Goal: Task Accomplishment & Management: Use online tool/utility

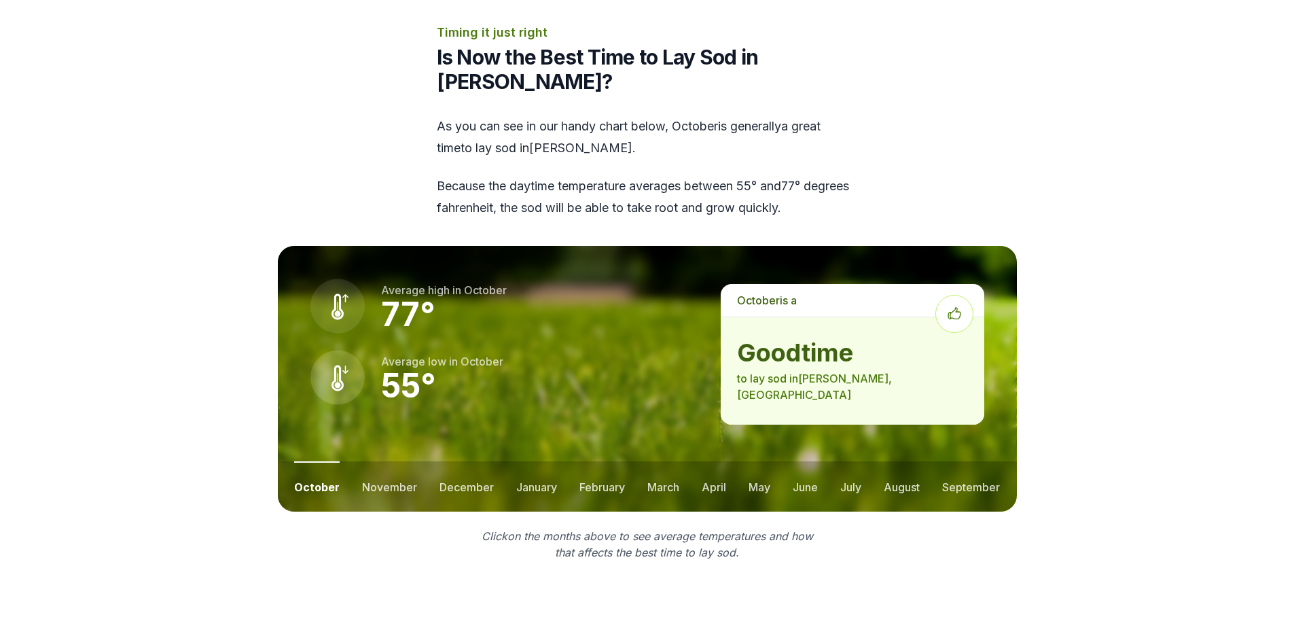
scroll to position [1427, 0]
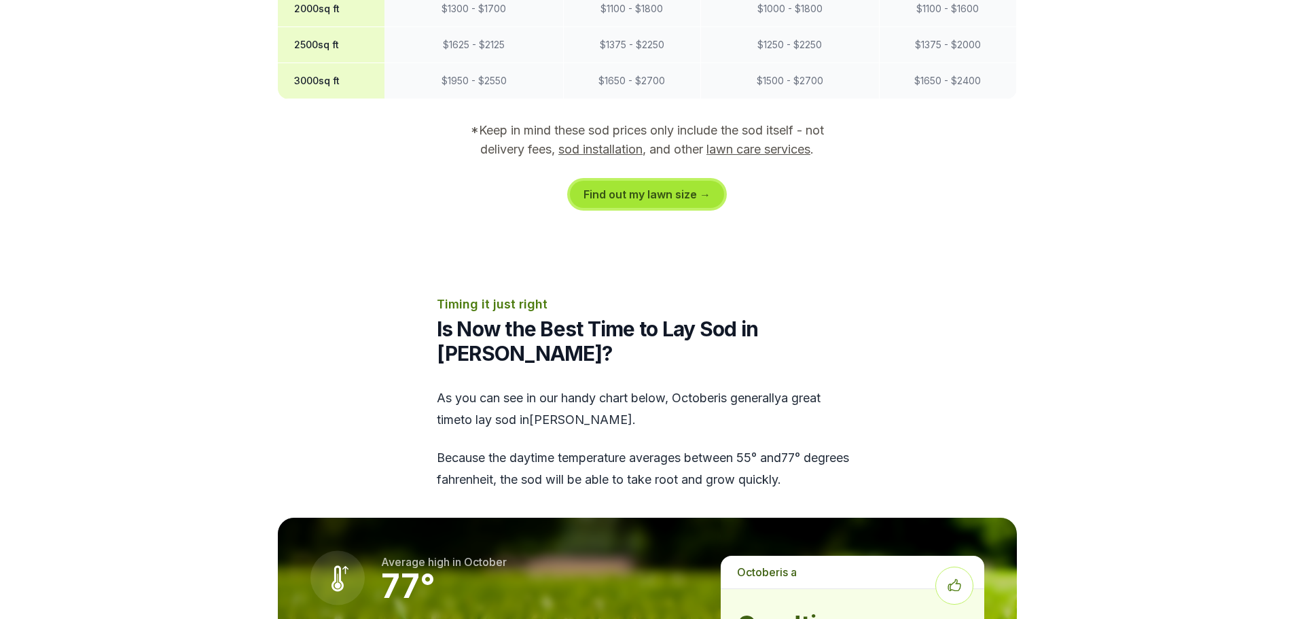
click at [669, 181] on link "Find out my lawn size →" at bounding box center [647, 194] width 154 height 27
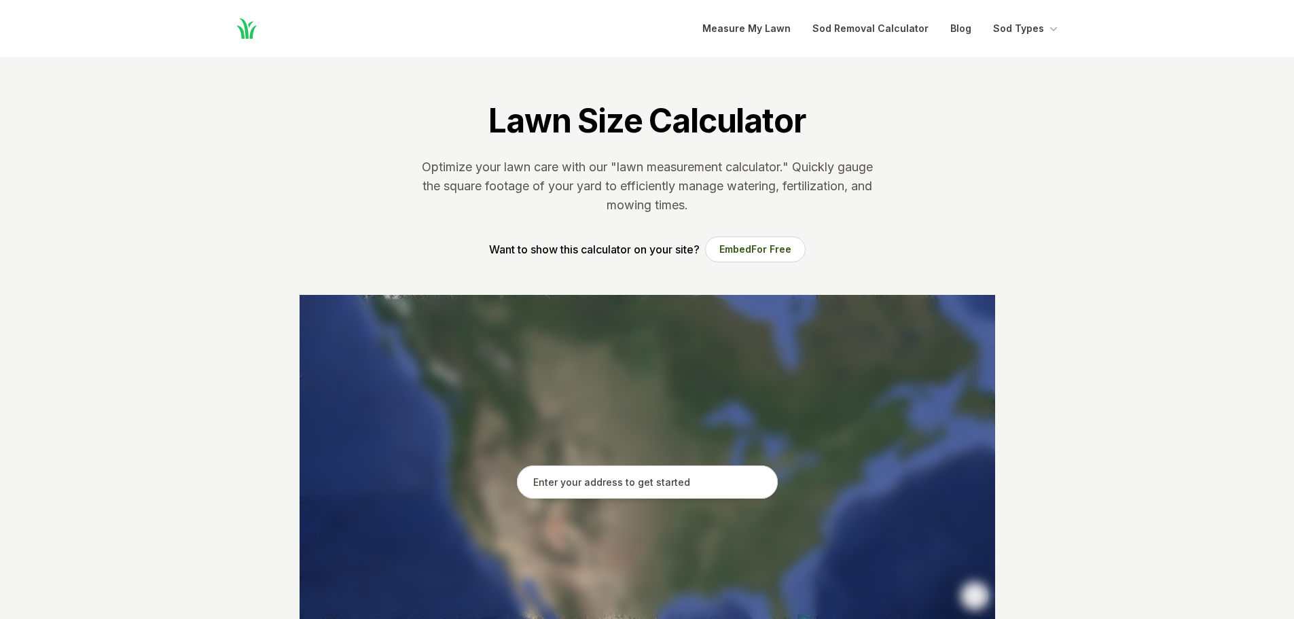
click at [612, 474] on input "text" at bounding box center [647, 482] width 261 height 34
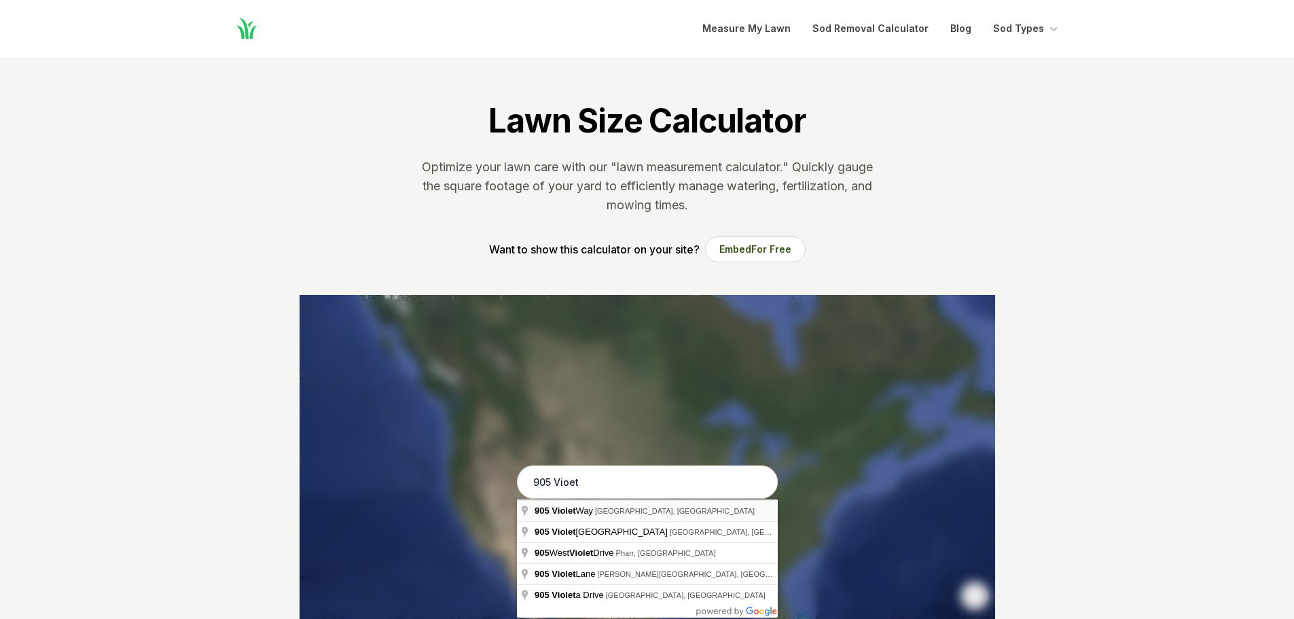
type input "[STREET_ADDRESS]"
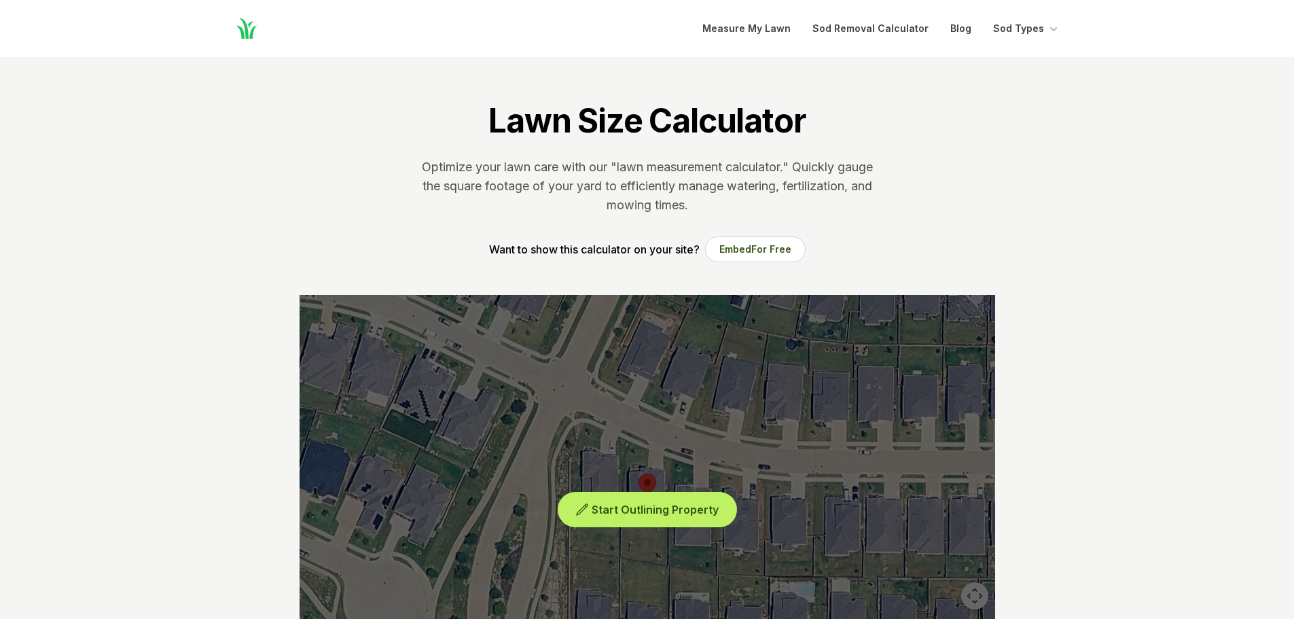
drag, startPoint x: 691, startPoint y: 510, endPoint x: 705, endPoint y: 504, distance: 14.9
click at [691, 510] on span "Start Outlining Property" at bounding box center [655, 510] width 127 height 14
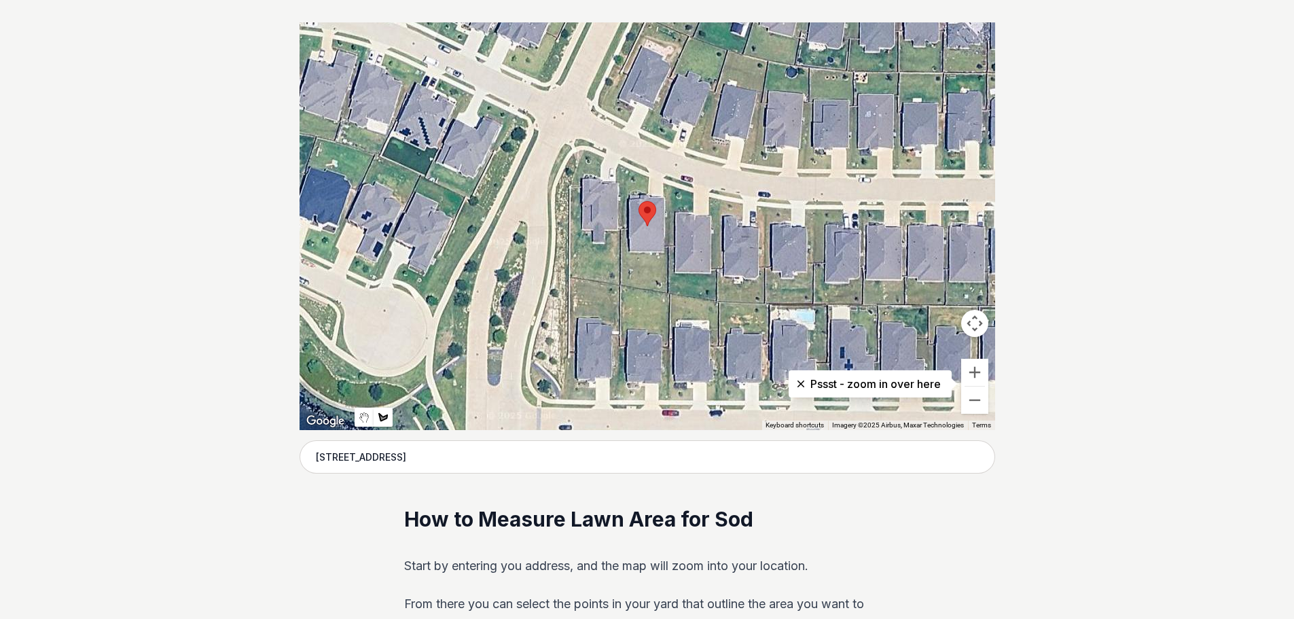
scroll to position [272, 0]
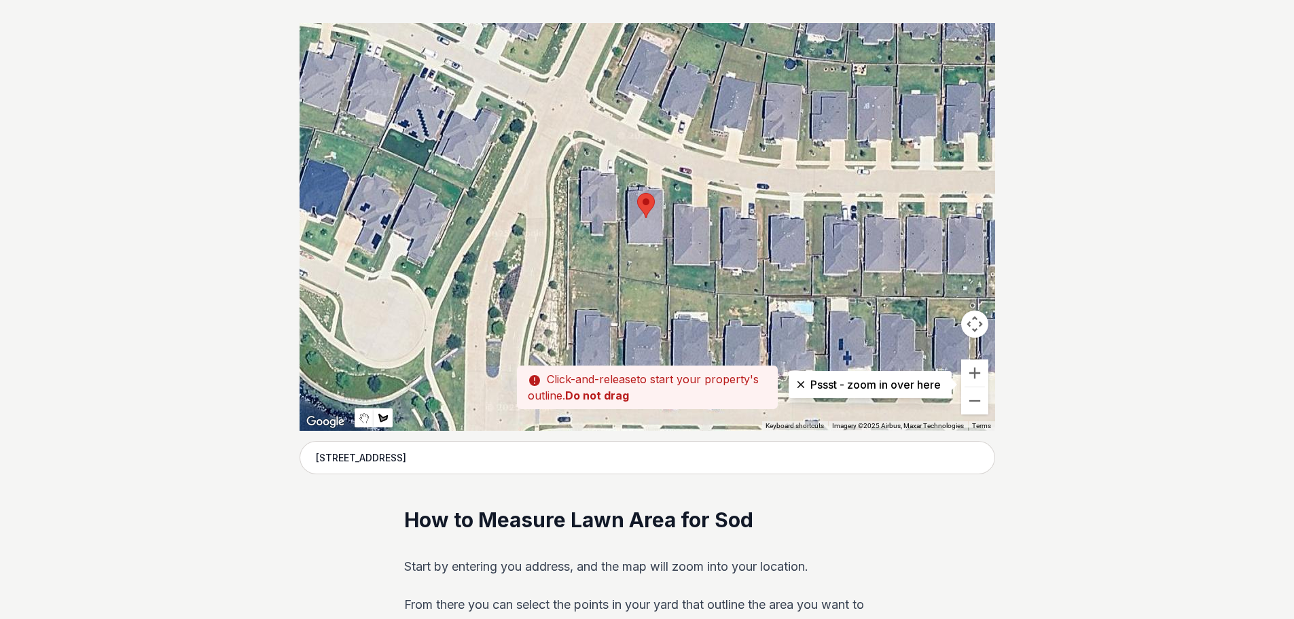
drag, startPoint x: 622, startPoint y: 167, endPoint x: 619, endPoint y: 160, distance: 8.0
click at [619, 160] on div at bounding box center [648, 227] width 696 height 408
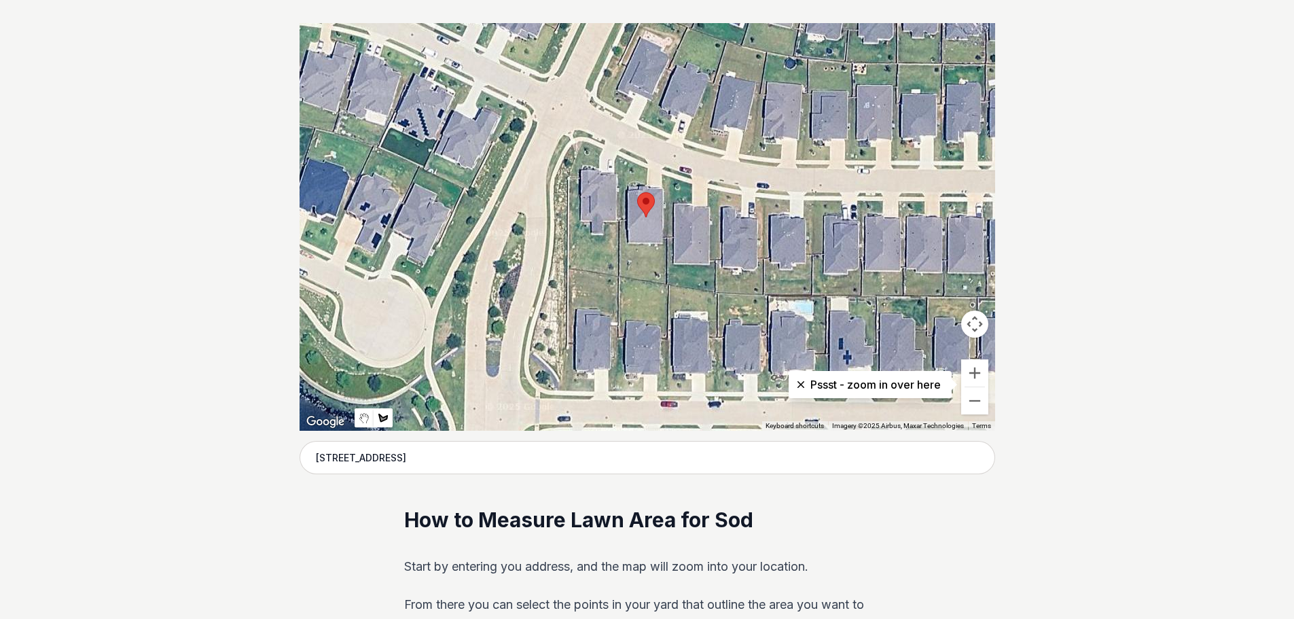
click at [640, 254] on div at bounding box center [648, 227] width 696 height 408
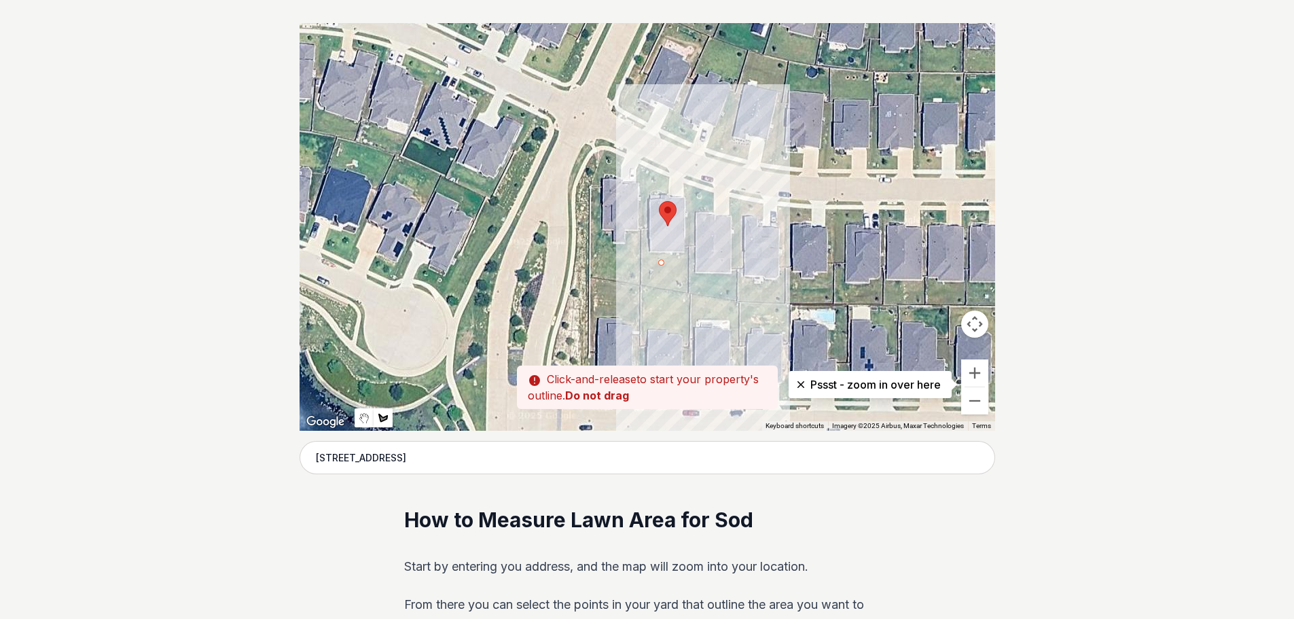
drag, startPoint x: 637, startPoint y: 256, endPoint x: 661, endPoint y: 268, distance: 26.4
click at [661, 268] on div at bounding box center [648, 227] width 696 height 408
click at [662, 265] on div at bounding box center [648, 227] width 696 height 408
click at [647, 254] on div at bounding box center [648, 227] width 696 height 408
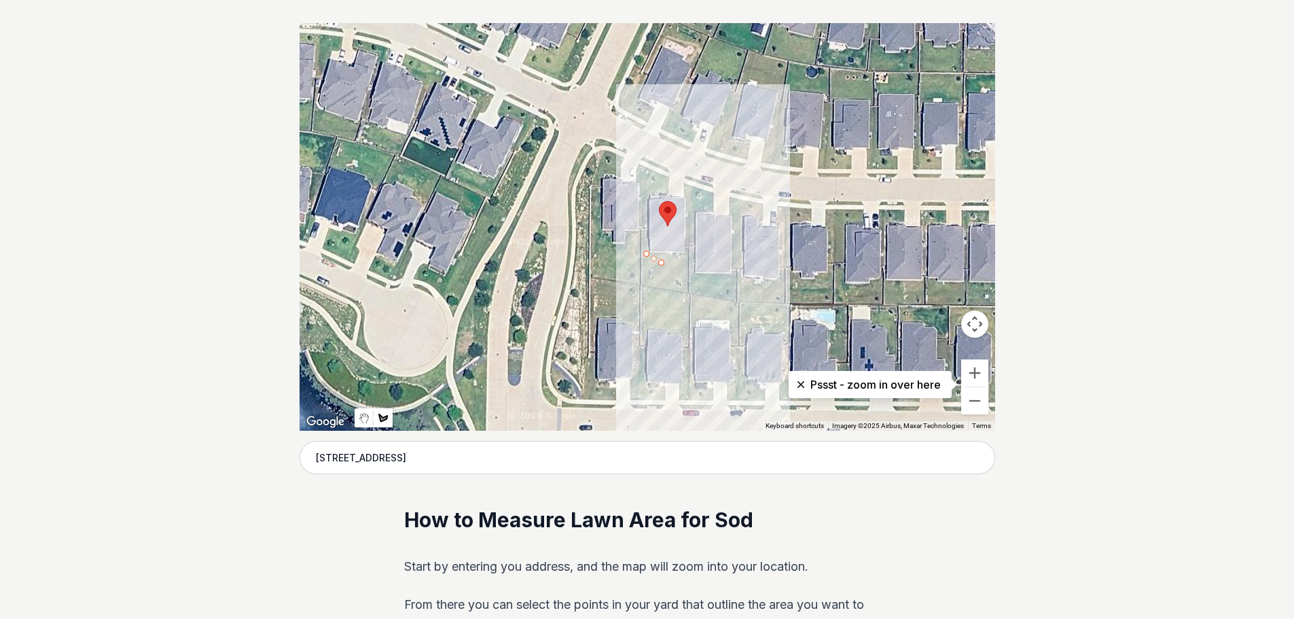
click at [641, 252] on div at bounding box center [648, 227] width 696 height 408
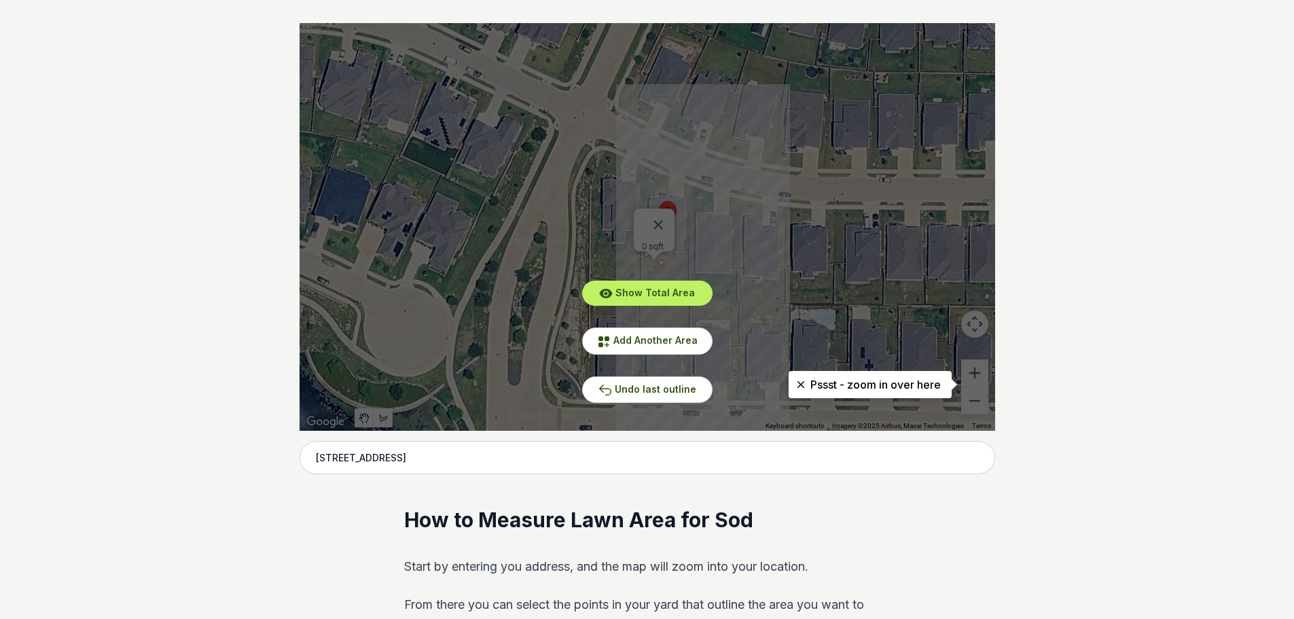
click at [662, 217] on div "Show Total Area Add Another Area Undo last outline" at bounding box center [648, 227] width 696 height 408
click at [645, 393] on span "Undo last outline" at bounding box center [656, 389] width 82 height 12
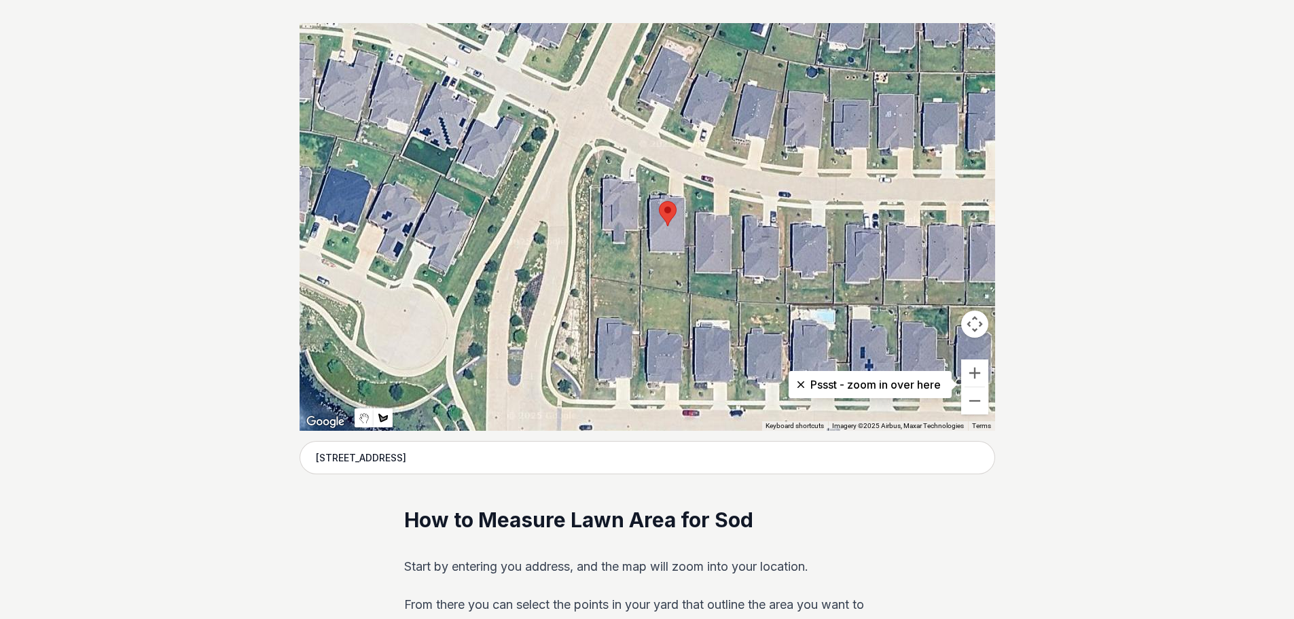
click at [641, 258] on div at bounding box center [648, 227] width 696 height 408
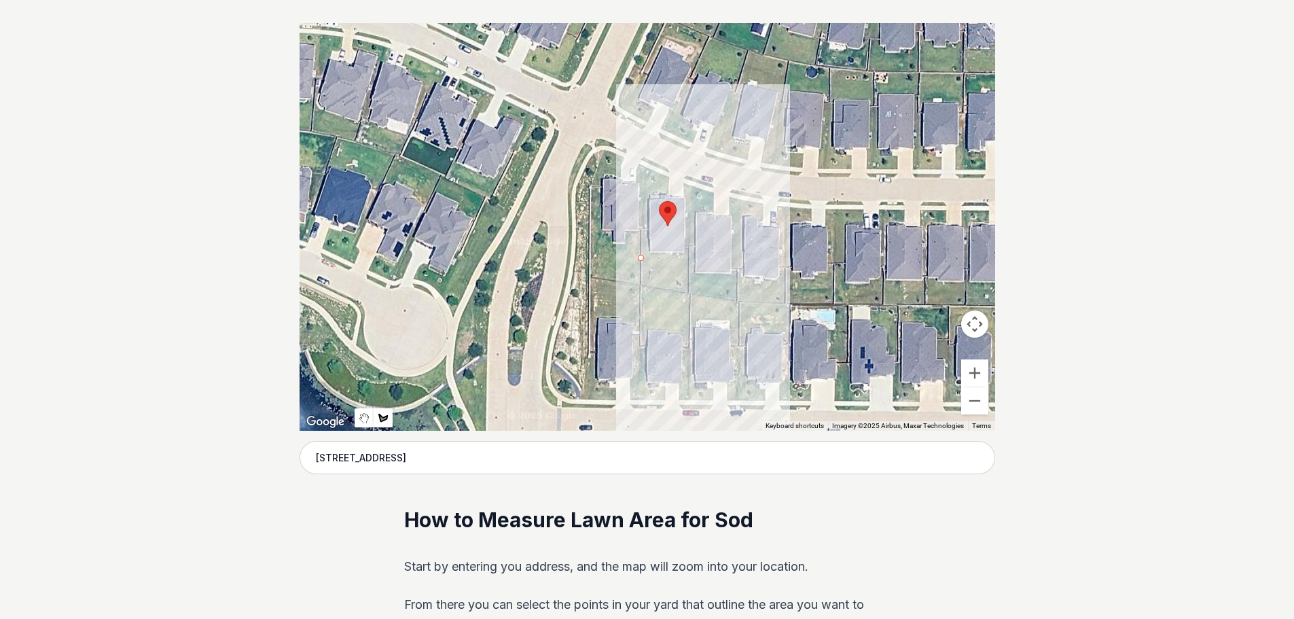
click at [689, 263] on div at bounding box center [648, 227] width 696 height 408
click at [690, 294] on div at bounding box center [648, 227] width 696 height 408
click at [641, 285] on div at bounding box center [648, 227] width 696 height 408
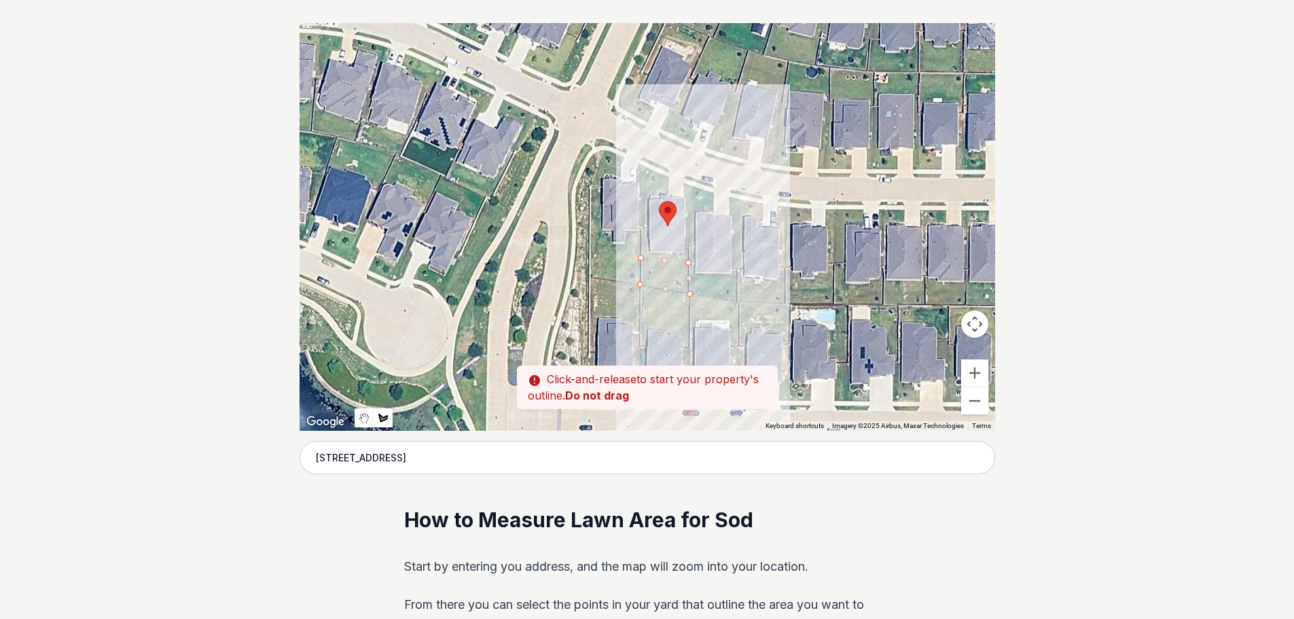
click at [637, 264] on div at bounding box center [648, 227] width 696 height 408
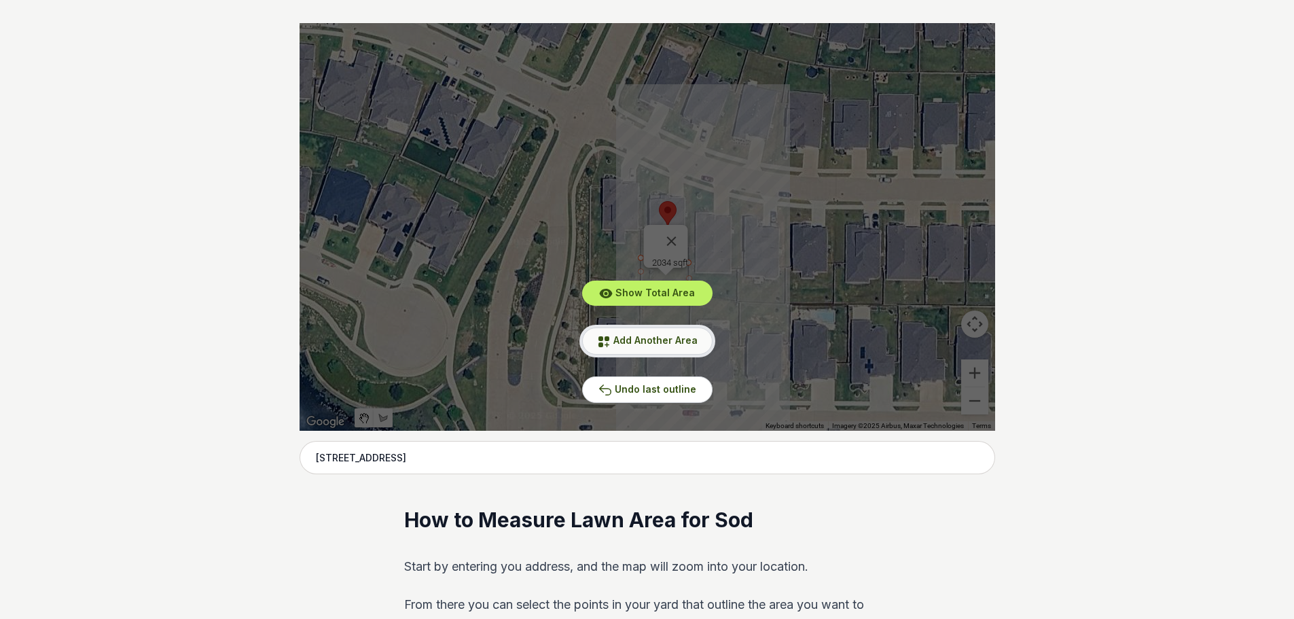
click at [668, 342] on span "Add Another Area" at bounding box center [656, 340] width 84 height 12
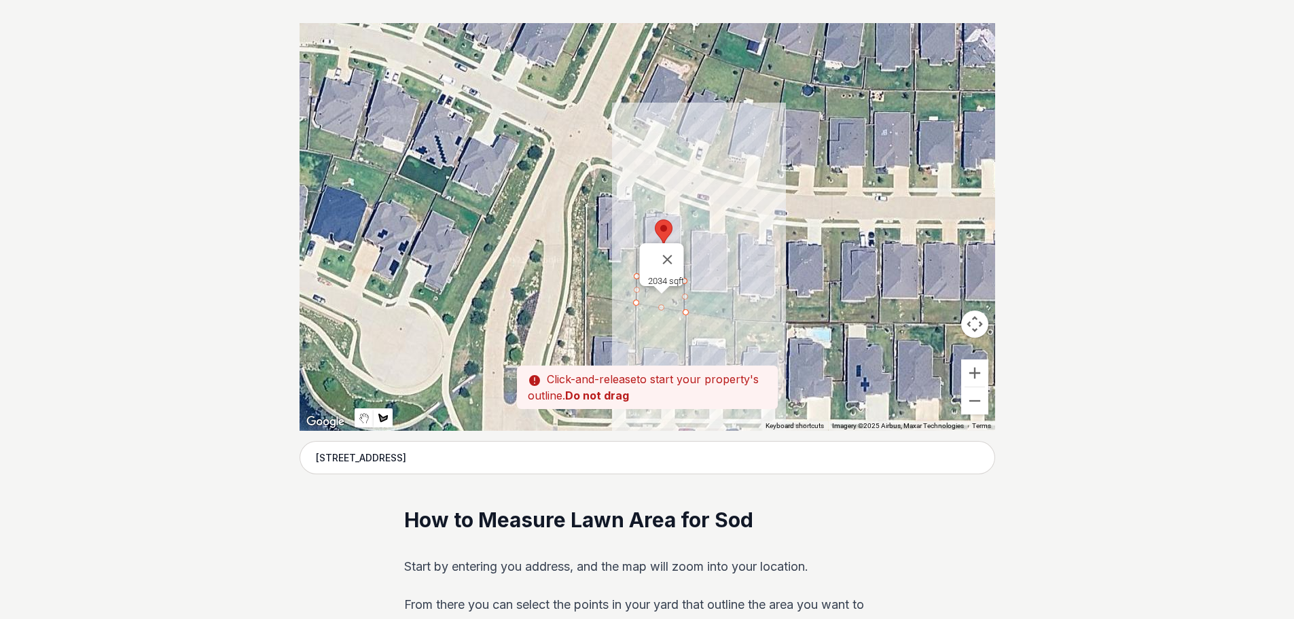
drag, startPoint x: 648, startPoint y: 168, endPoint x: 643, endPoint y: 188, distance: 20.8
click at [643, 188] on div at bounding box center [648, 227] width 696 height 408
click at [646, 189] on div at bounding box center [648, 227] width 696 height 408
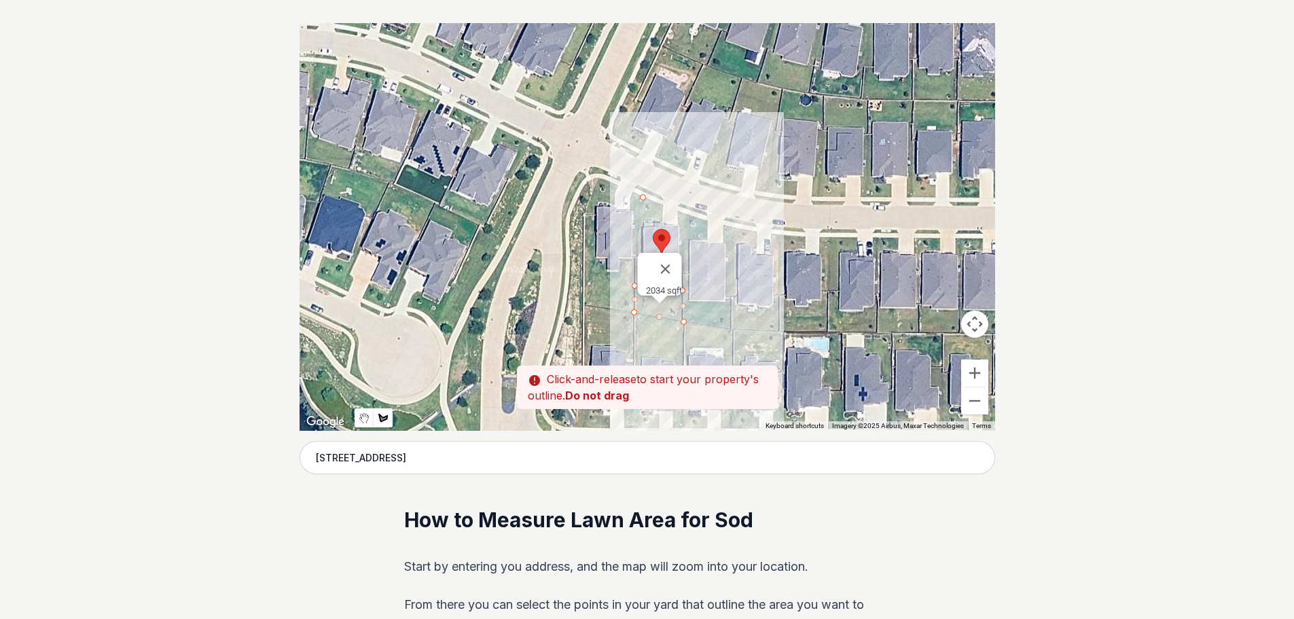
drag, startPoint x: 643, startPoint y: 201, endPoint x: 642, endPoint y: 209, distance: 8.3
click at [642, 209] on div at bounding box center [648, 227] width 696 height 408
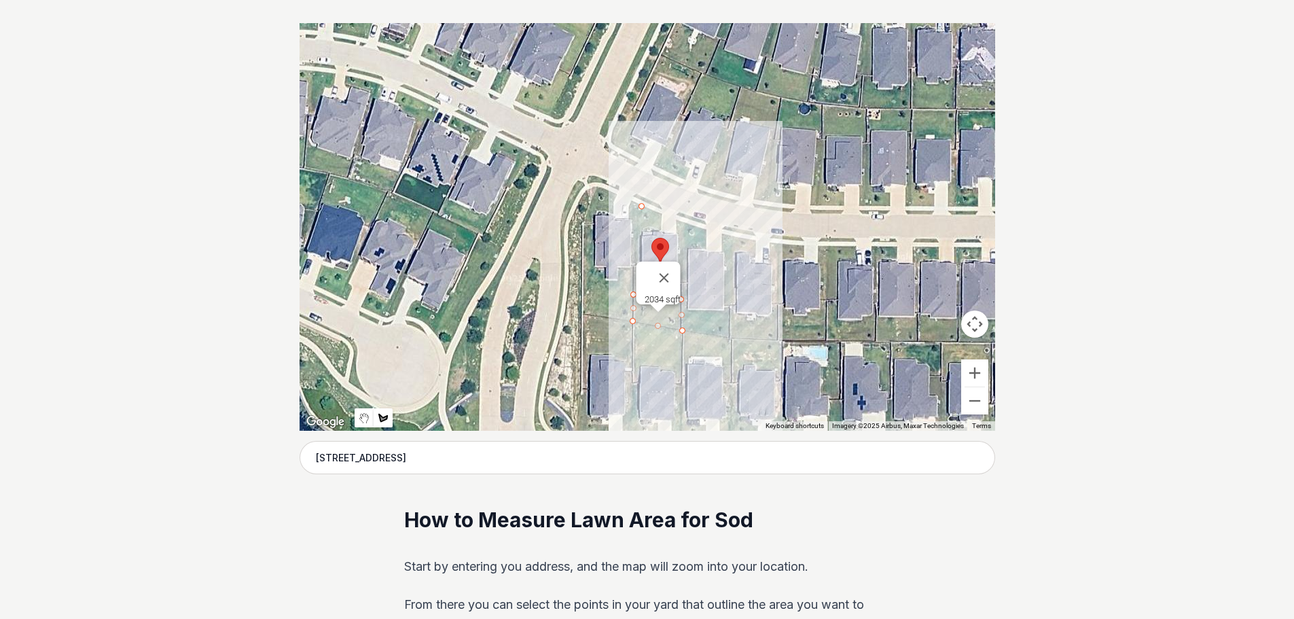
click at [640, 243] on div at bounding box center [648, 227] width 696 height 408
click at [641, 205] on div at bounding box center [648, 227] width 696 height 408
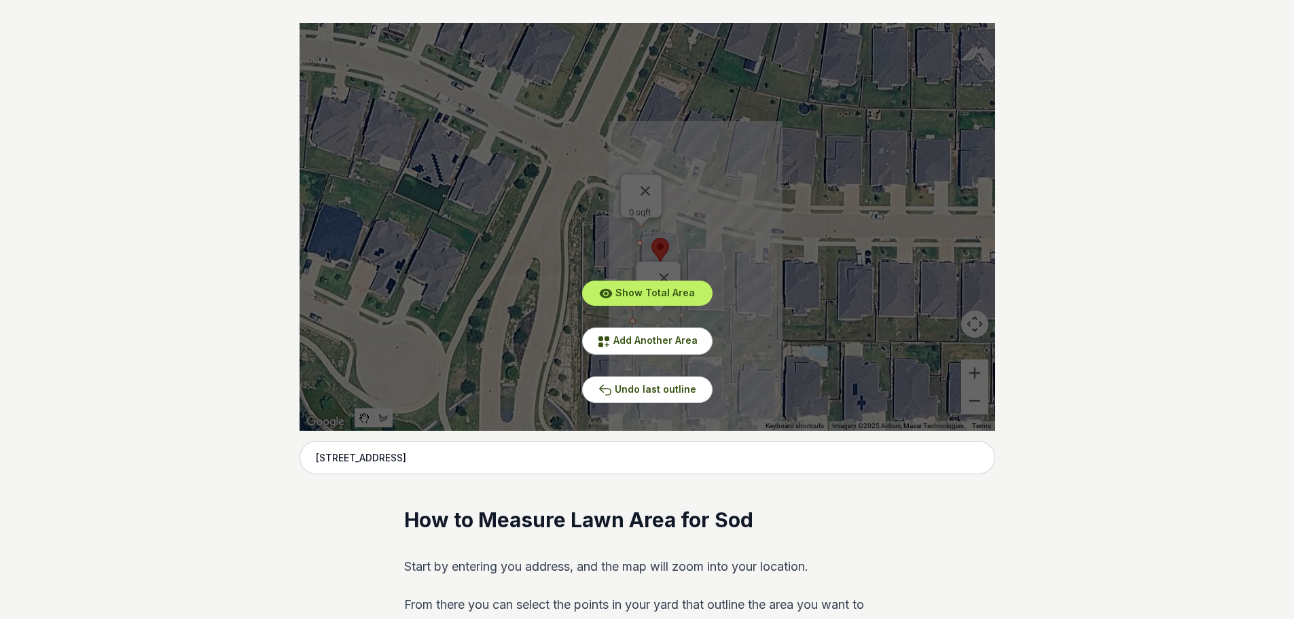
click at [652, 183] on div "Show Total Area Add Another Area Undo last outline" at bounding box center [648, 227] width 696 height 408
click at [647, 338] on span "Add Another Area" at bounding box center [656, 340] width 84 height 12
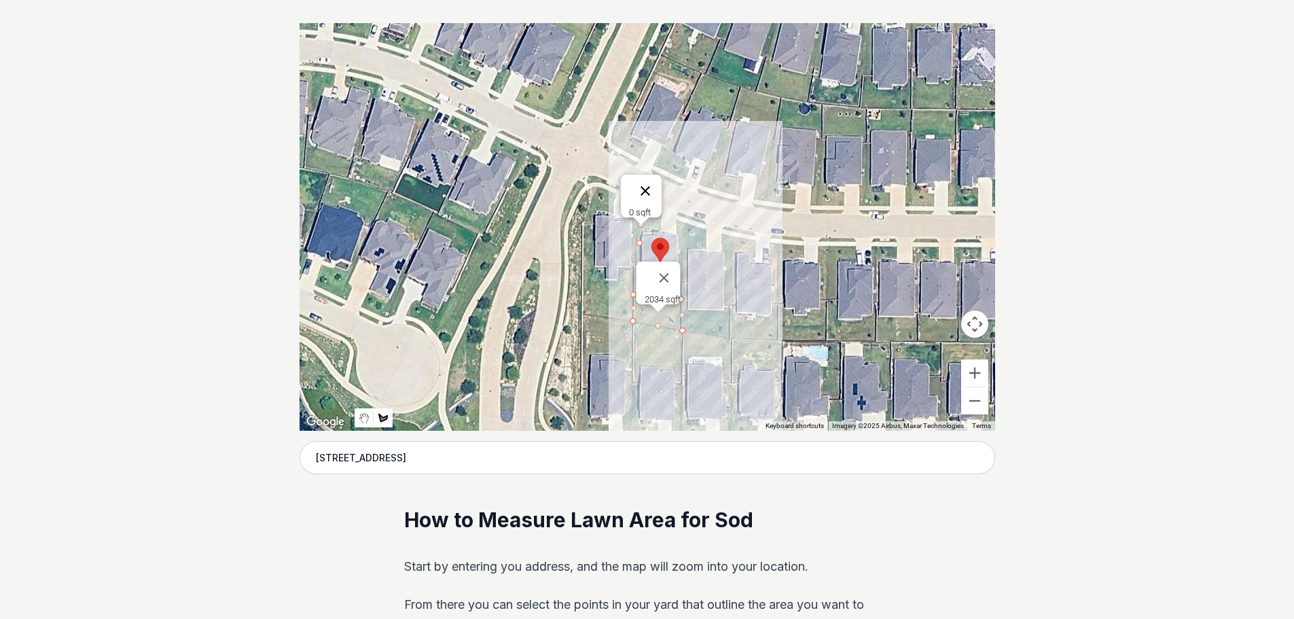
click at [645, 181] on button "Close" at bounding box center [645, 191] width 33 height 33
click at [662, 228] on div at bounding box center [648, 227] width 696 height 408
click at [662, 217] on div at bounding box center [648, 227] width 696 height 408
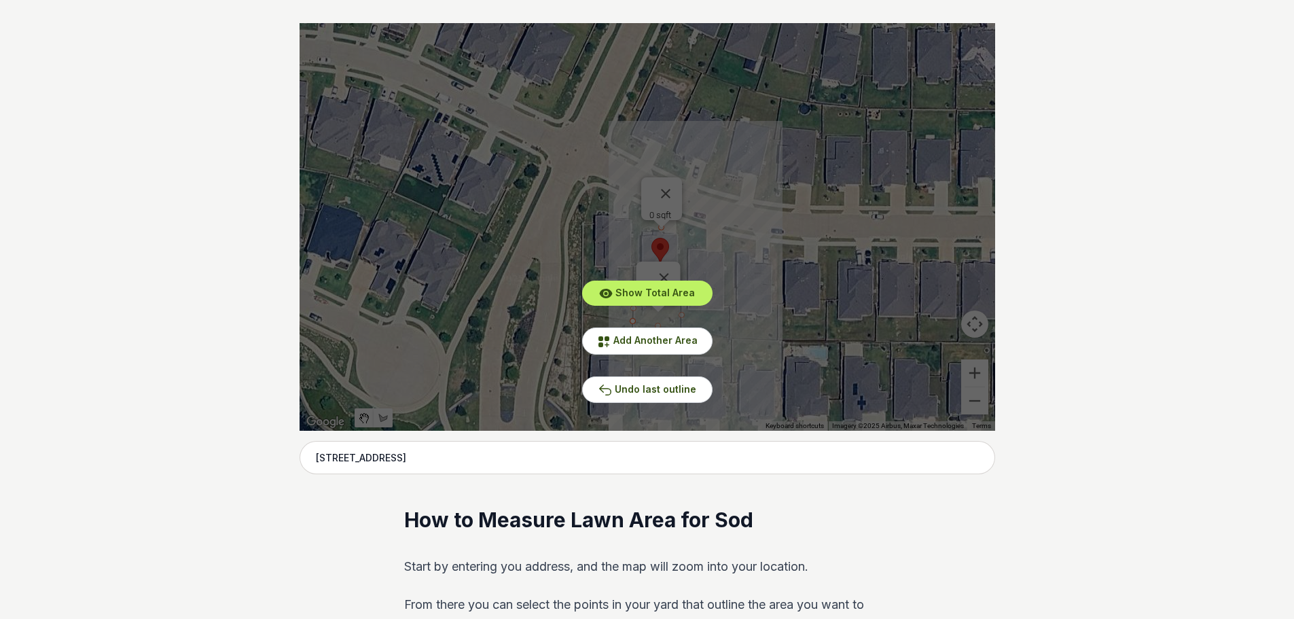
click at [667, 183] on div "Show Total Area Add Another Area Undo last outline" at bounding box center [648, 227] width 696 height 408
click at [656, 335] on span "Add Another Area" at bounding box center [656, 340] width 84 height 12
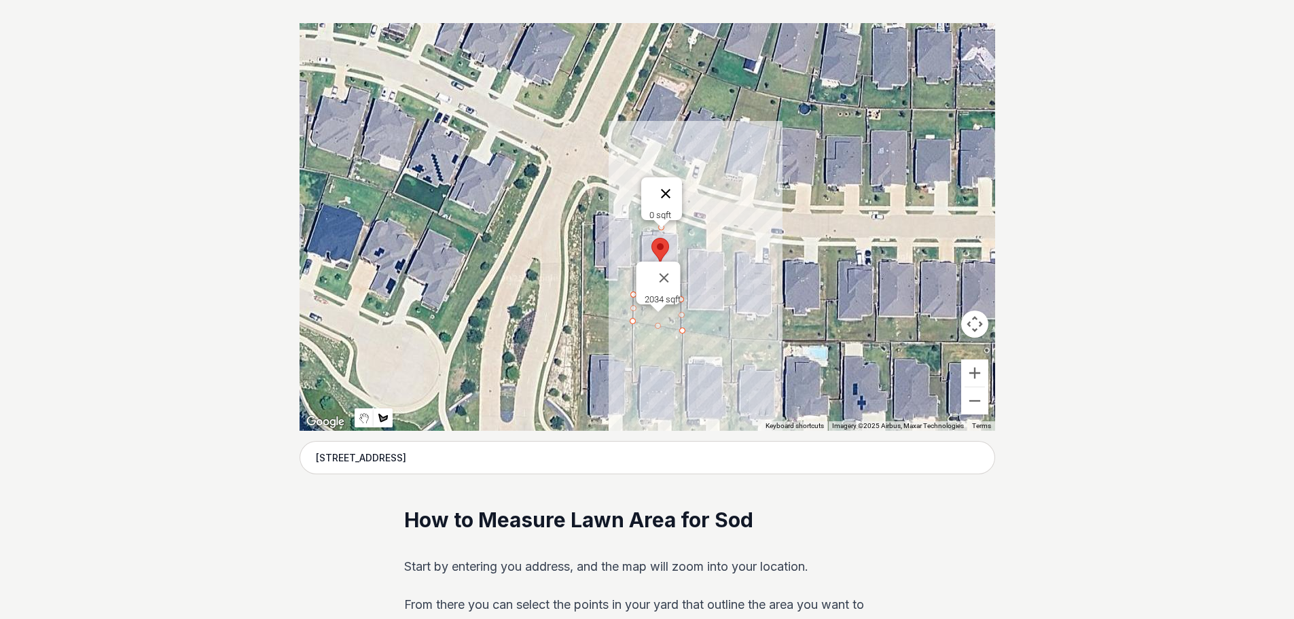
click at [667, 186] on button "Close" at bounding box center [666, 193] width 33 height 33
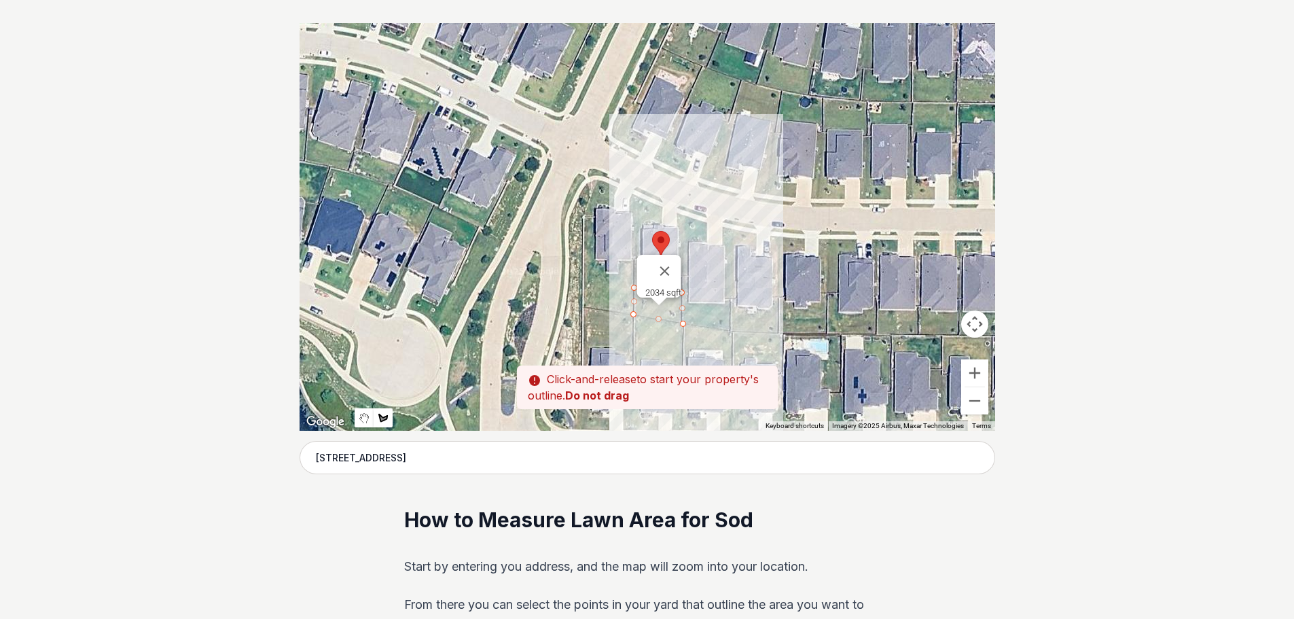
drag, startPoint x: 662, startPoint y: 228, endPoint x: 663, endPoint y: 219, distance: 8.2
click at [663, 219] on div at bounding box center [648, 227] width 696 height 408
click at [660, 219] on div at bounding box center [648, 227] width 696 height 408
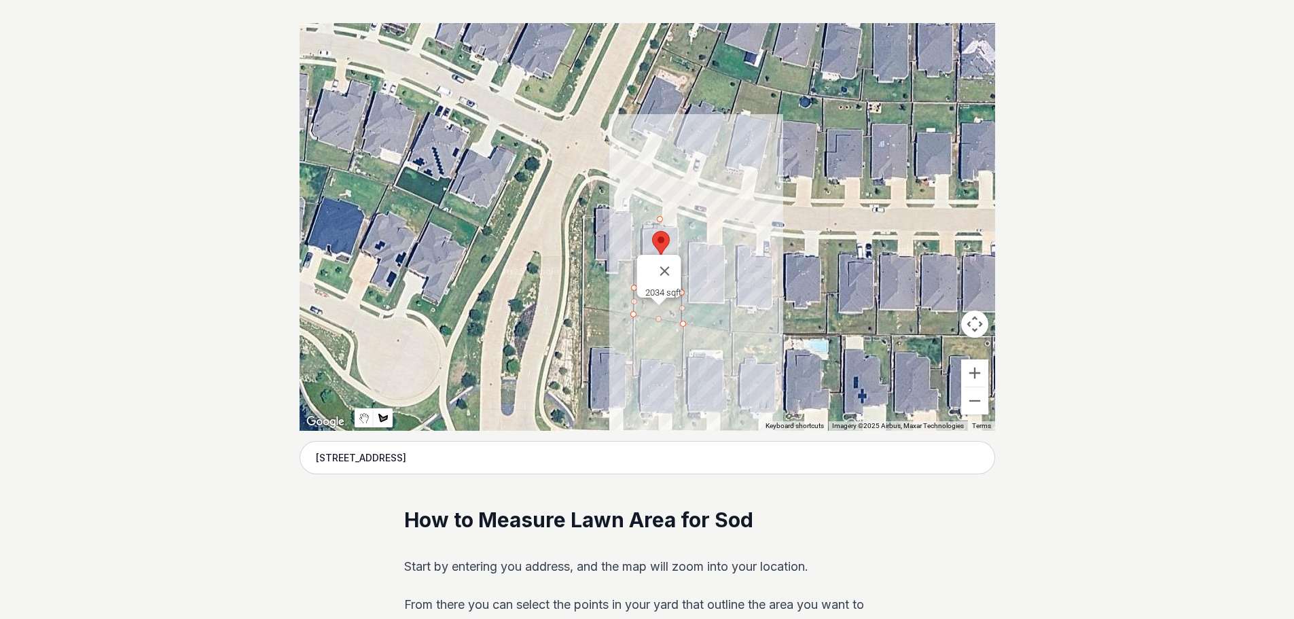
click at [662, 209] on div at bounding box center [648, 227] width 696 height 408
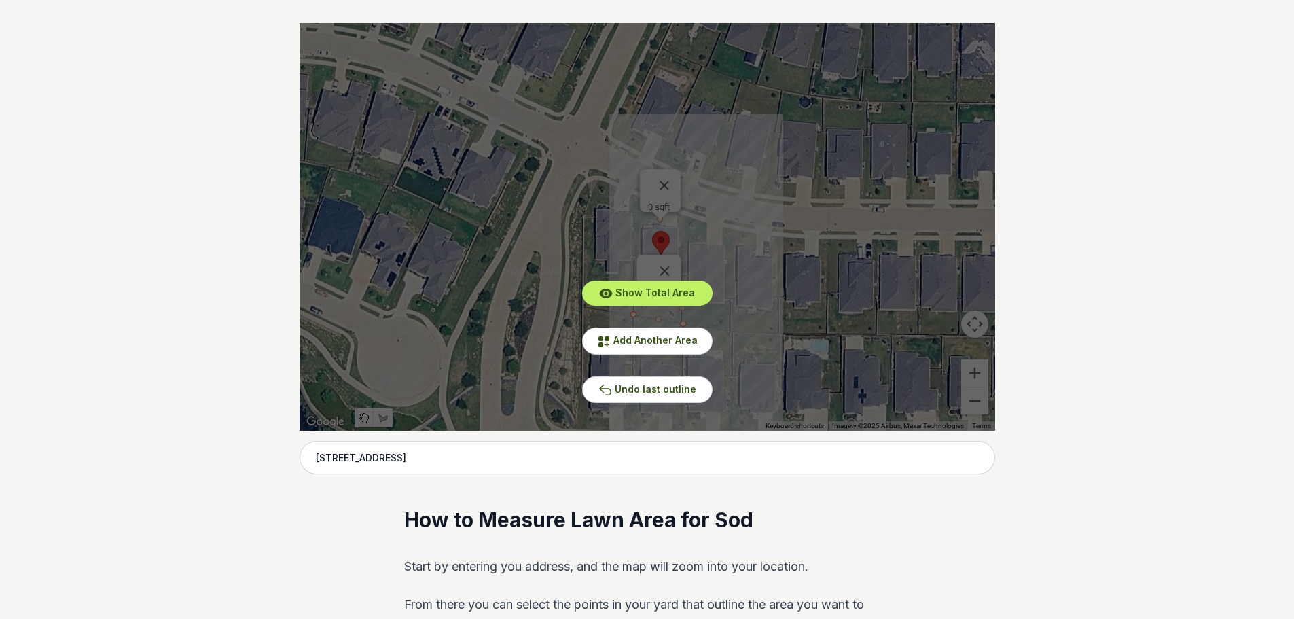
click at [665, 173] on div "Show Total Area Add Another Area Undo last outline" at bounding box center [648, 227] width 696 height 408
click at [679, 335] on span "Add Another Area" at bounding box center [656, 340] width 84 height 12
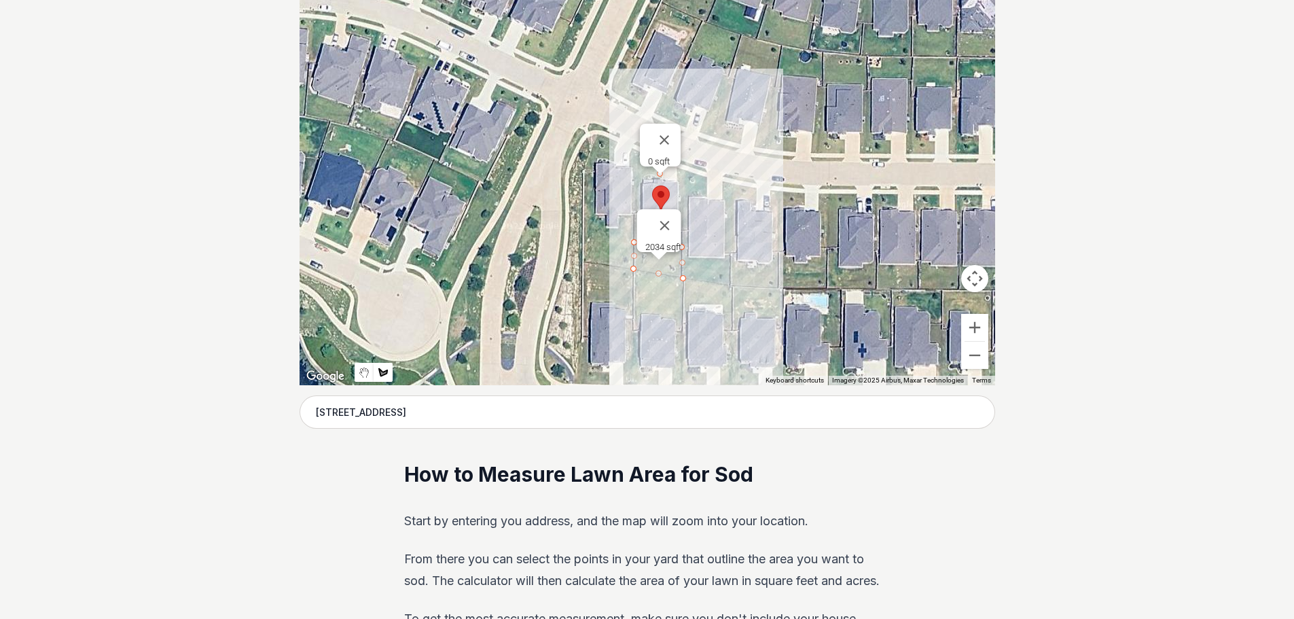
scroll to position [340, 0]
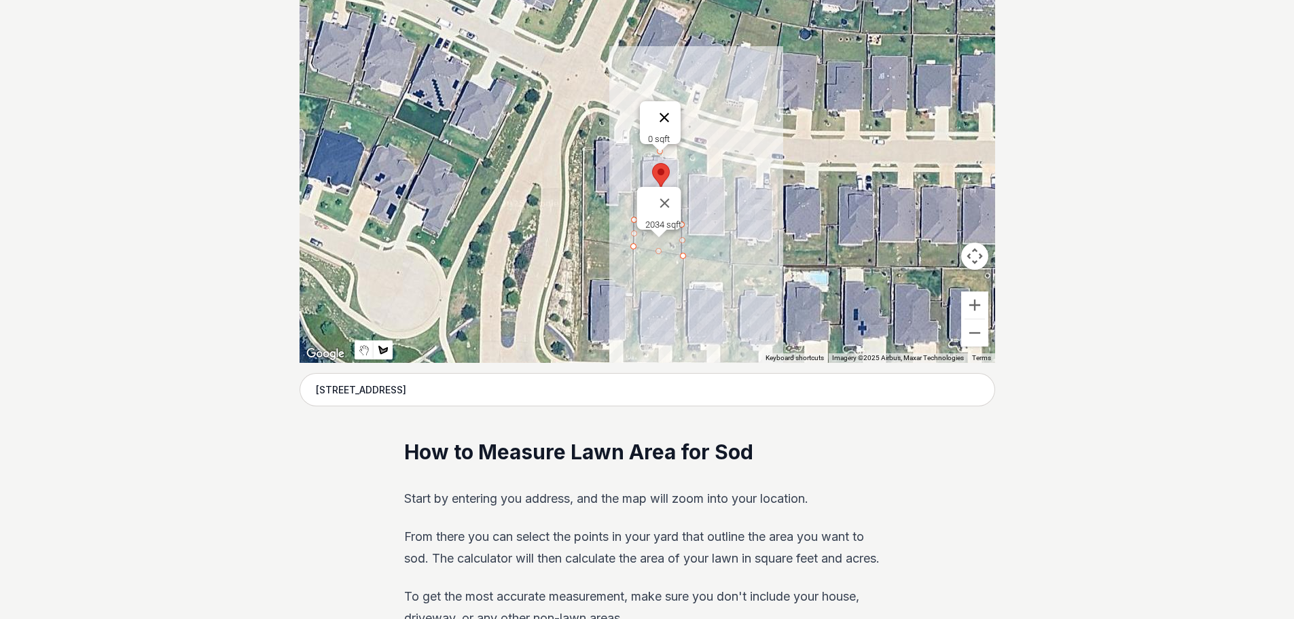
click at [668, 111] on button "Close" at bounding box center [664, 117] width 33 height 33
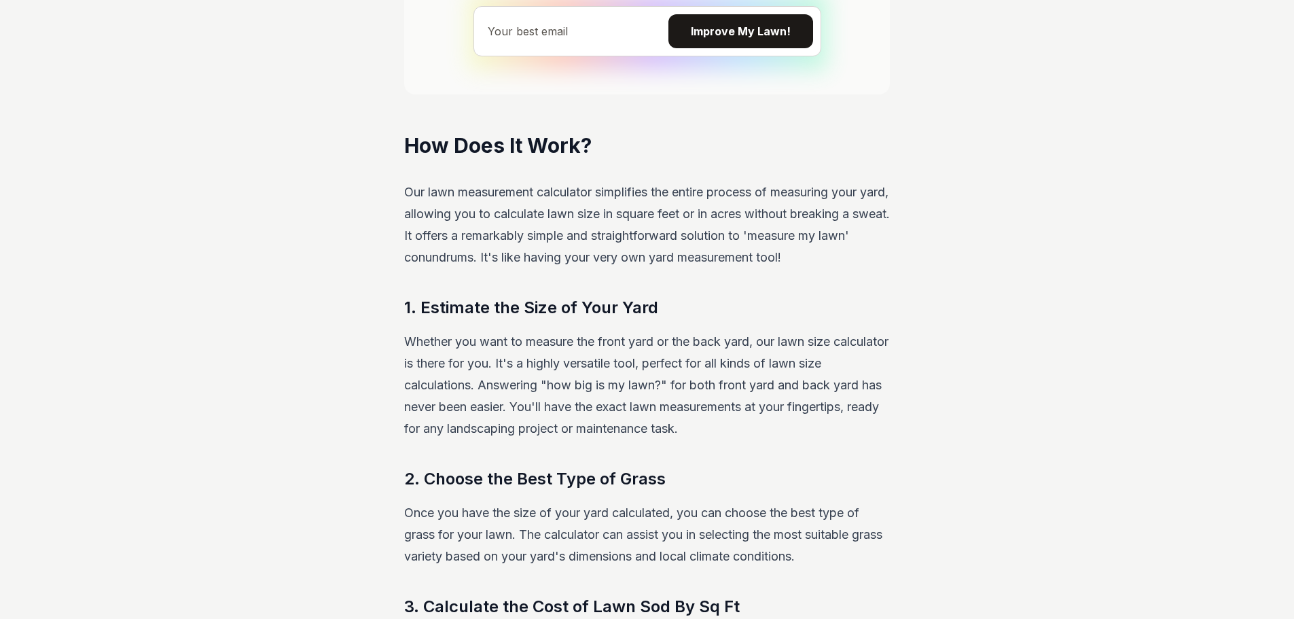
scroll to position [1223, 0]
